Goal: Obtain resource: Download file/media

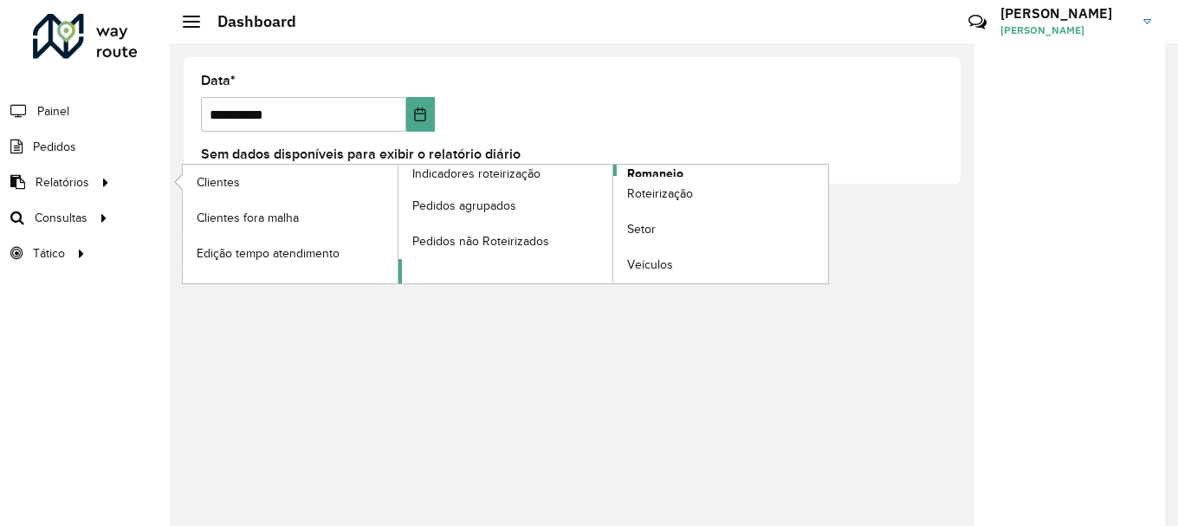
click at [667, 168] on span "Romaneio" at bounding box center [655, 174] width 56 height 18
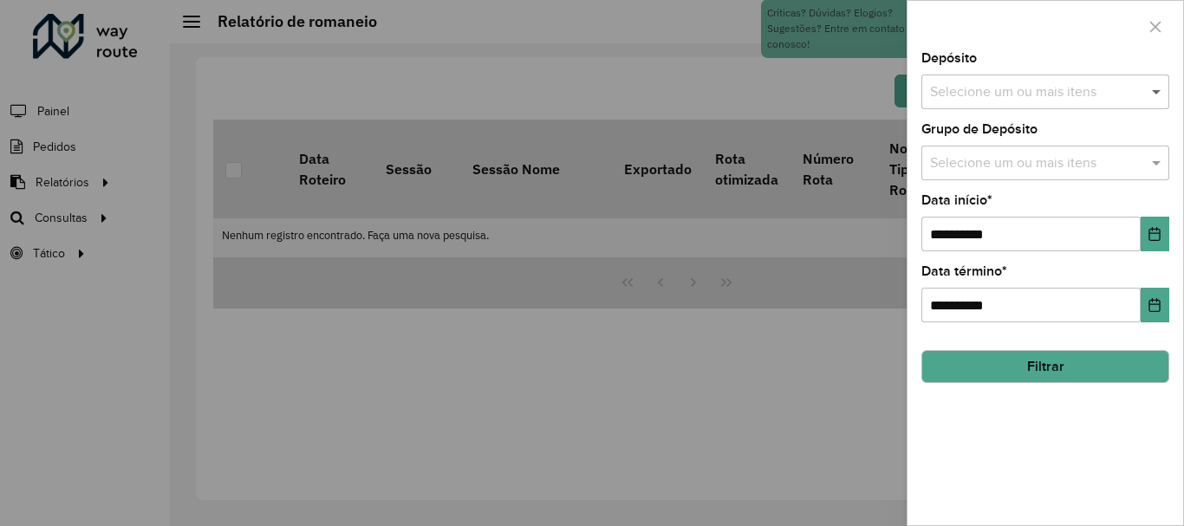
click at [1155, 94] on span at bounding box center [1158, 91] width 22 height 21
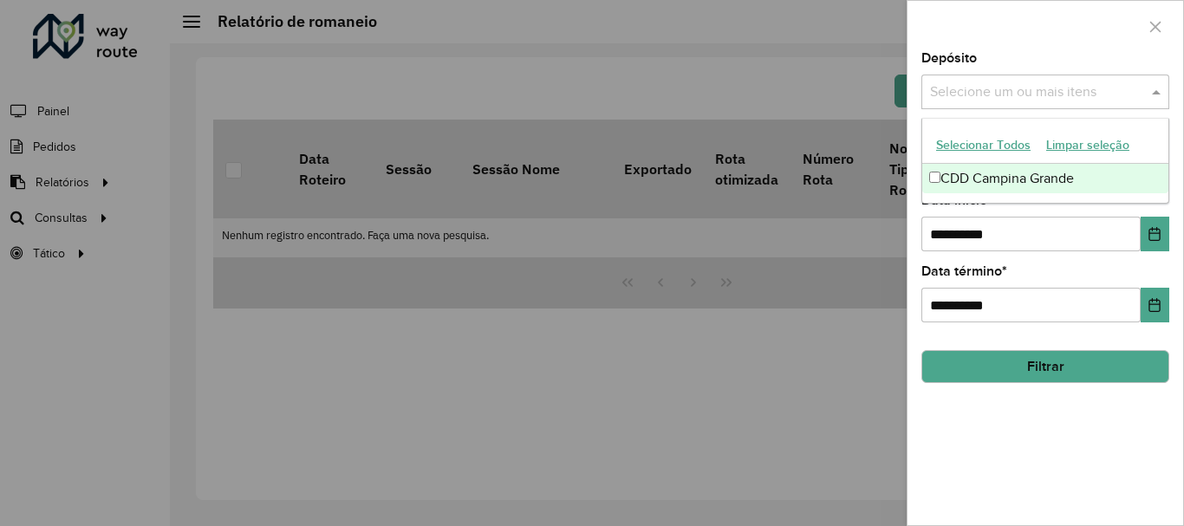
click at [929, 184] on div "CDD Campina Grande" at bounding box center [1045, 178] width 246 height 29
click at [1161, 90] on span at bounding box center [1158, 91] width 22 height 21
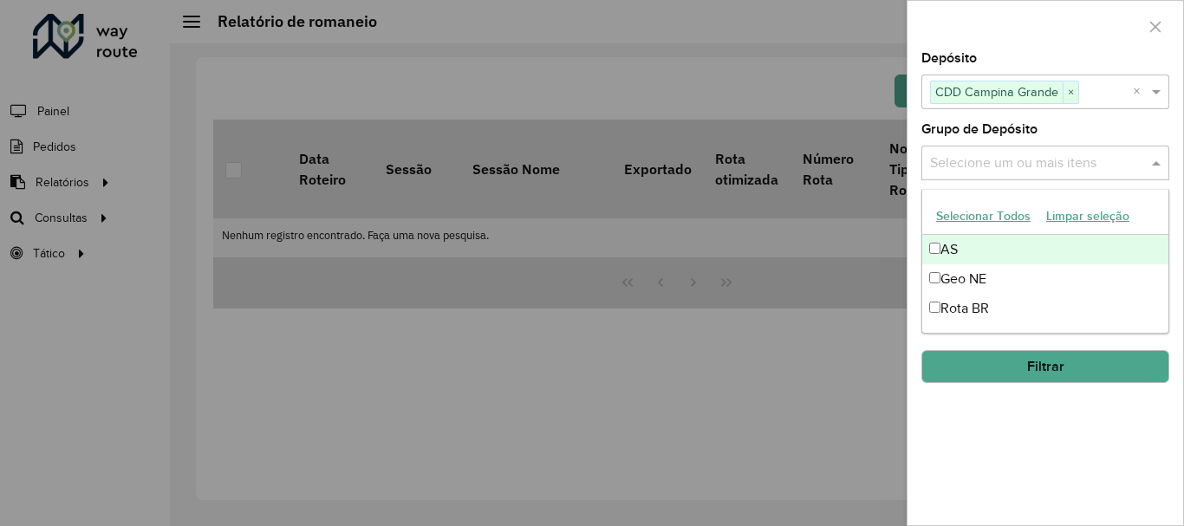
click at [995, 165] on input "text" at bounding box center [1036, 163] width 222 height 21
click at [1154, 160] on span at bounding box center [1158, 162] width 22 height 21
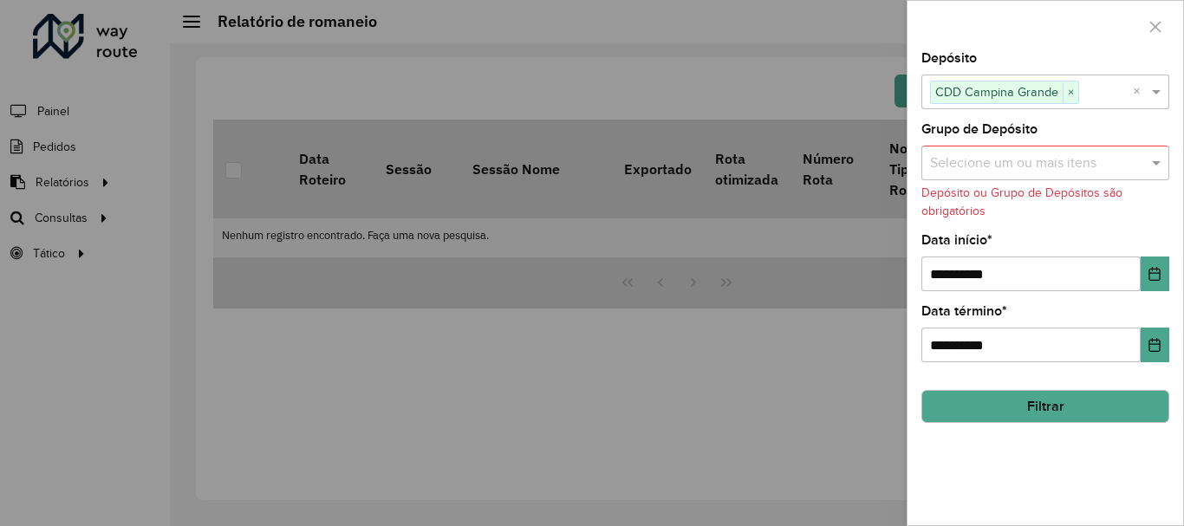
click at [1012, 166] on input "text" at bounding box center [1036, 163] width 222 height 21
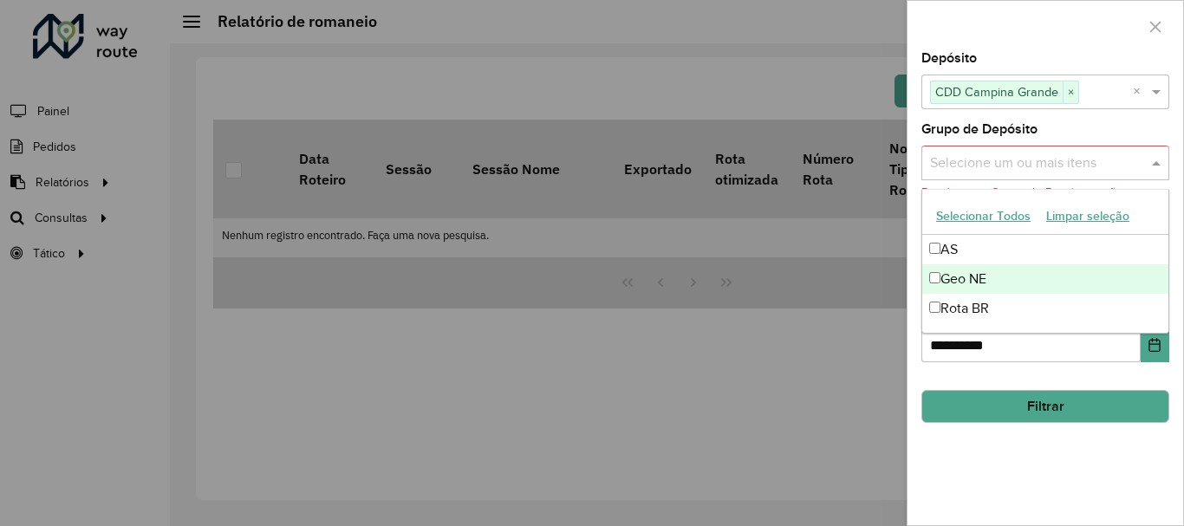
click at [950, 269] on div "Geo NE" at bounding box center [1045, 278] width 246 height 29
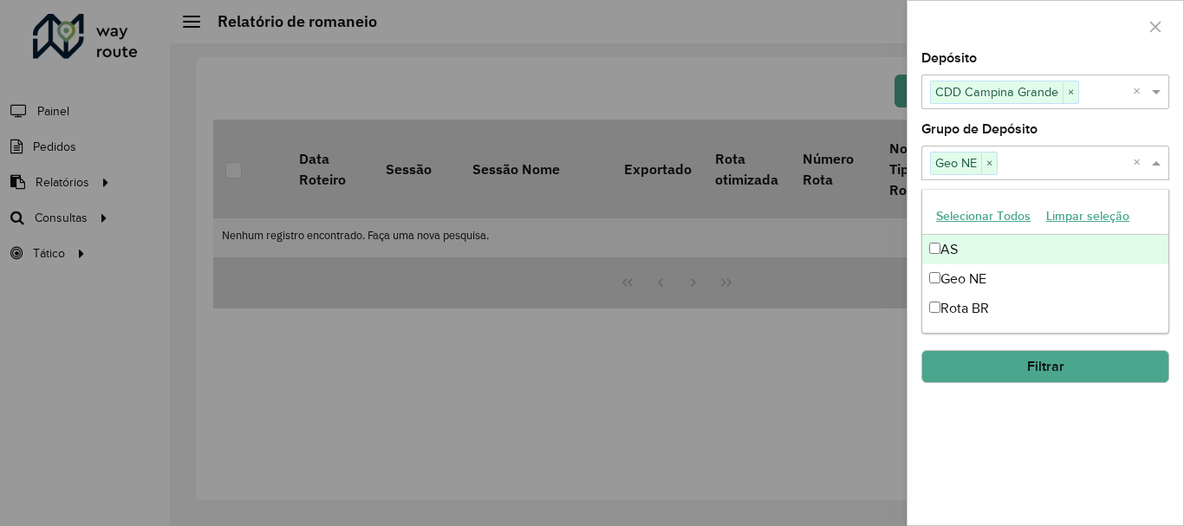
click at [1152, 166] on span at bounding box center [1158, 162] width 22 height 21
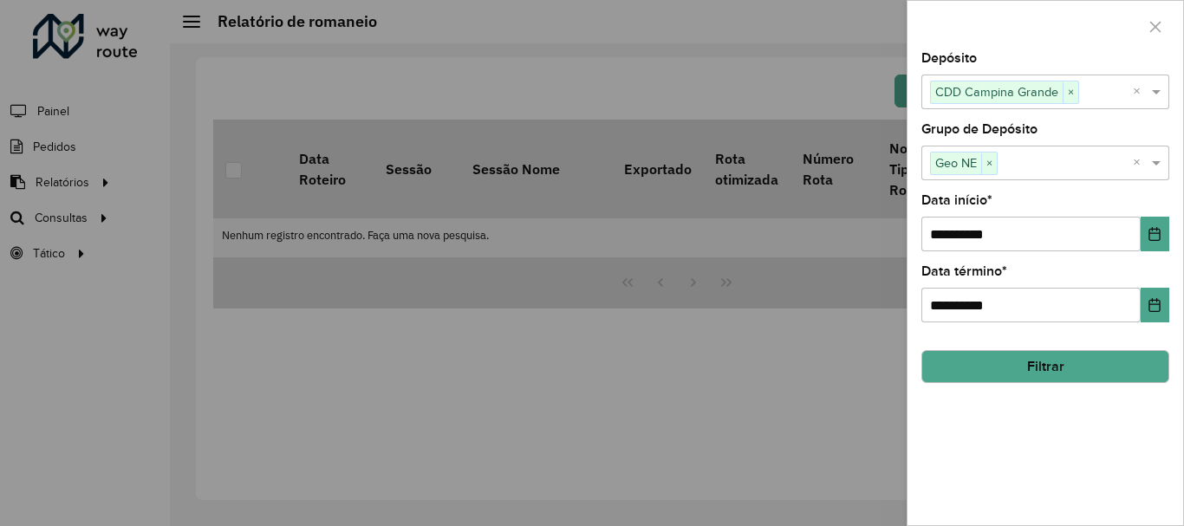
click at [1064, 358] on button "Filtrar" at bounding box center [1045, 366] width 248 height 33
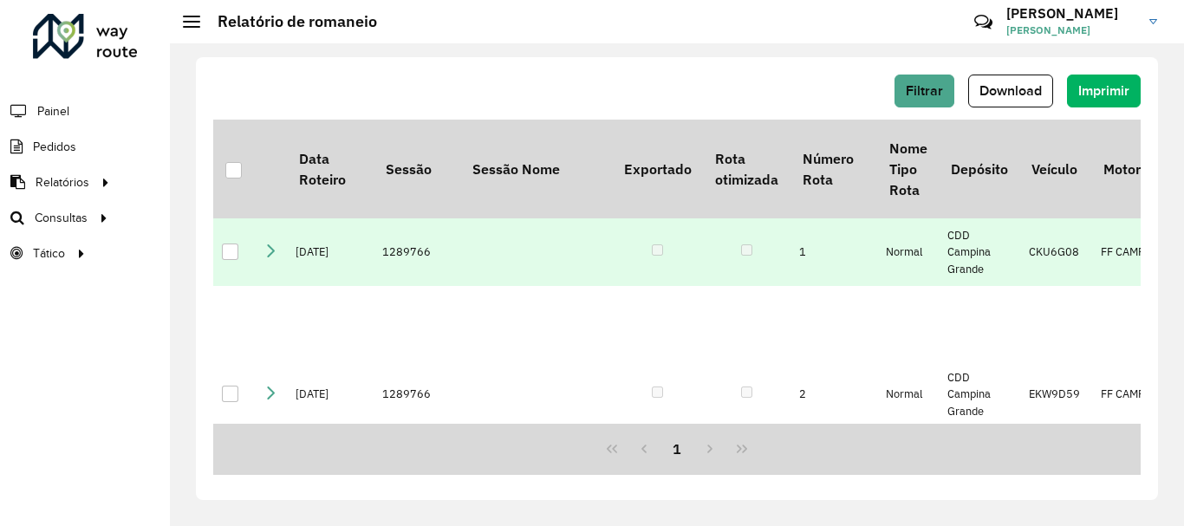
click at [221, 256] on td at bounding box center [234, 252] width 42 height 68
click at [227, 260] on div at bounding box center [230, 251] width 16 height 16
click at [1010, 89] on span "Download" at bounding box center [1010, 90] width 62 height 15
